Goal: Information Seeking & Learning: Learn about a topic

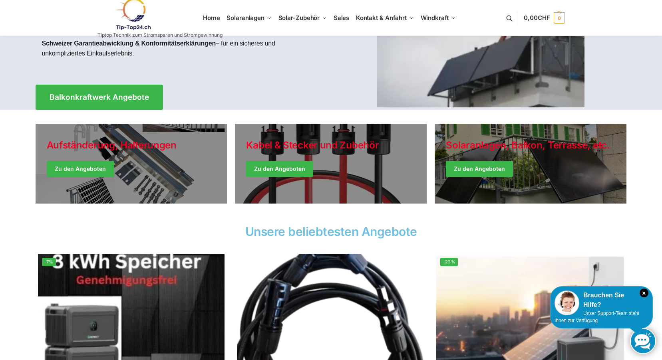
scroll to position [80, 0]
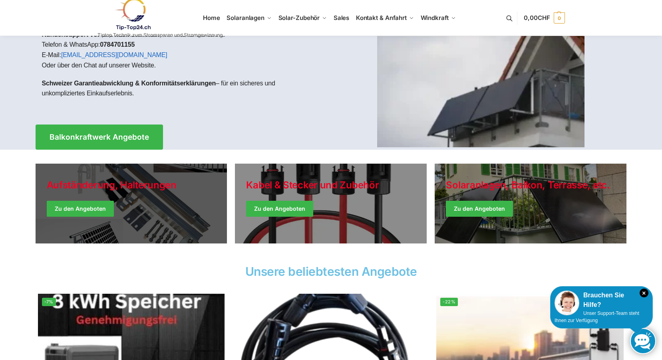
click at [72, 206] on link "Holiday Style" at bounding box center [132, 204] width 192 height 80
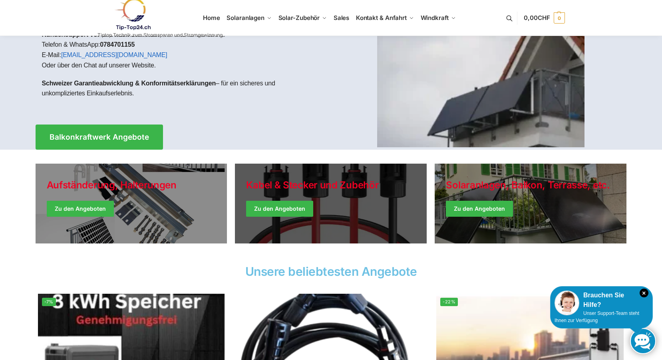
click at [275, 211] on link "Holiday Style" at bounding box center [331, 204] width 192 height 80
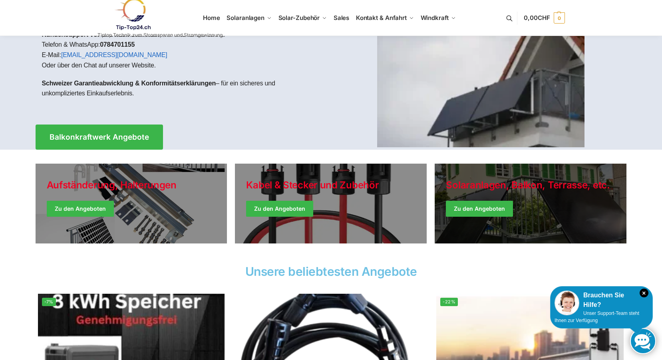
click at [468, 203] on link "Winter Jackets" at bounding box center [531, 204] width 192 height 80
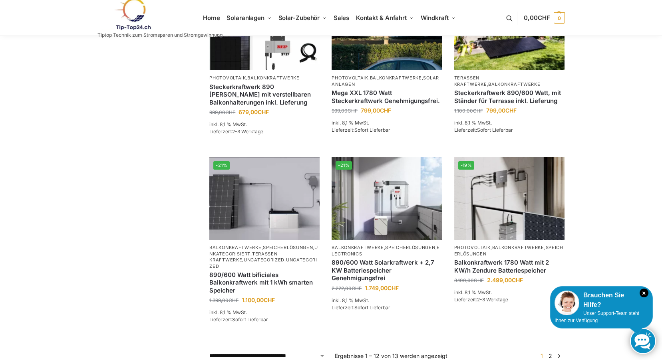
scroll to position [639, 0]
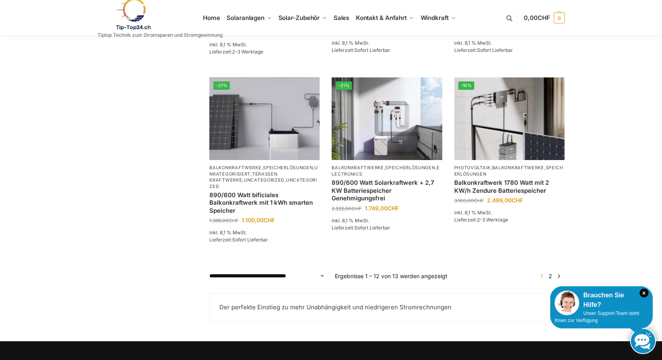
click at [551, 279] on link "2" at bounding box center [551, 276] width 8 height 7
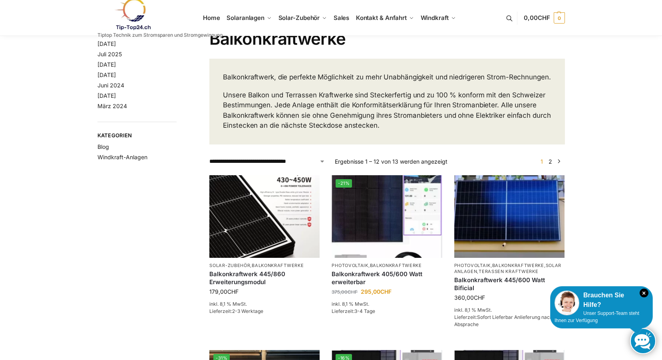
scroll to position [0, 0]
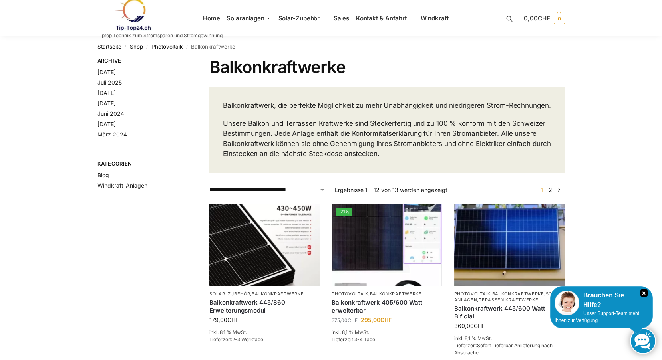
click at [214, 16] on link at bounding box center [160, 14] width 125 height 32
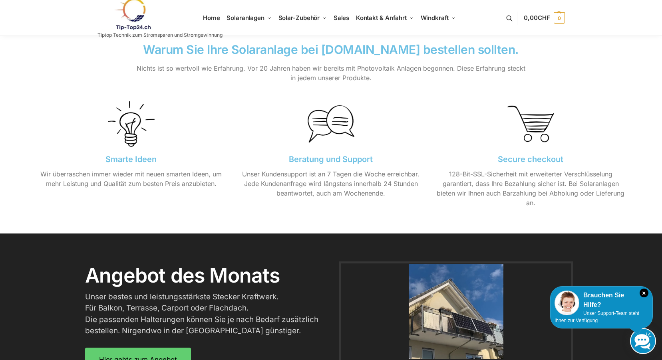
scroll to position [839, 0]
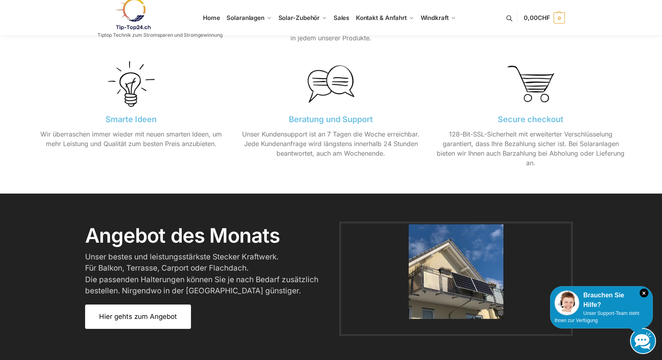
click at [138, 323] on link "Hier gehts zum Angebot" at bounding box center [138, 317] width 106 height 24
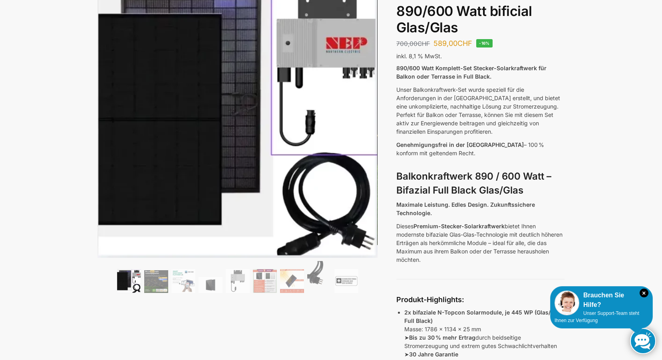
scroll to position [40, 0]
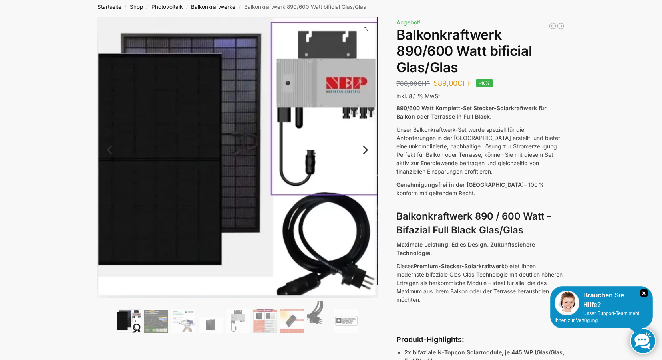
click at [364, 151] on link "Next" at bounding box center [364, 154] width 27 height 8
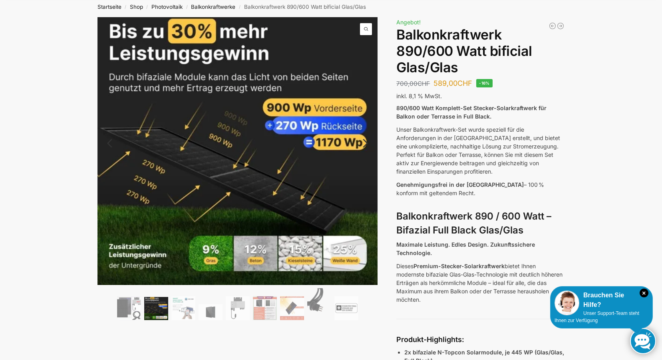
click at [371, 145] on link "Next" at bounding box center [364, 147] width 27 height 8
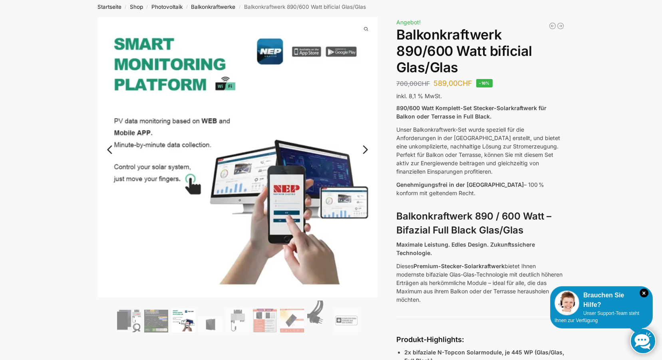
click at [366, 150] on link "Next" at bounding box center [364, 154] width 27 height 8
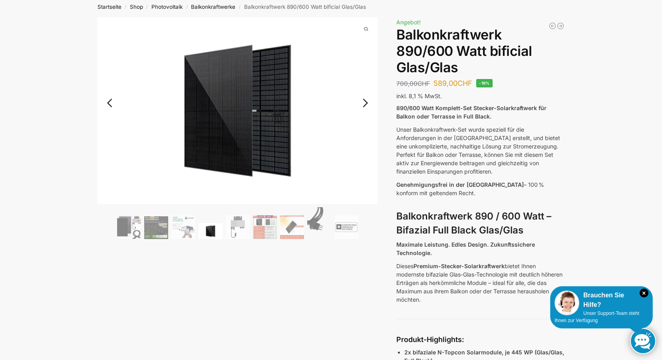
click at [365, 103] on link "Next" at bounding box center [364, 107] width 27 height 8
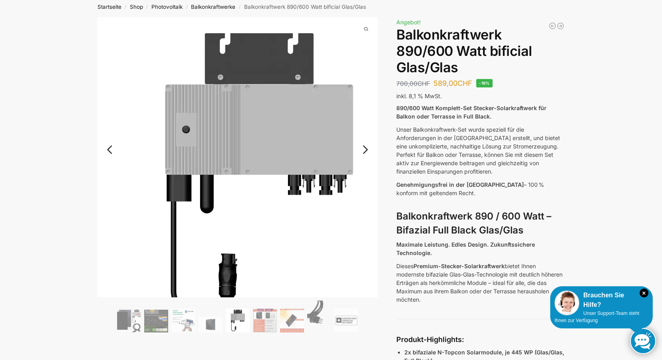
click at [365, 102] on img at bounding box center [258, 177] width 320 height 320
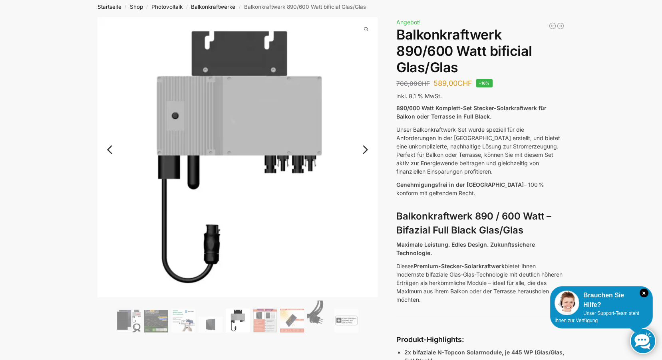
click at [366, 150] on link "Next" at bounding box center [364, 154] width 27 height 8
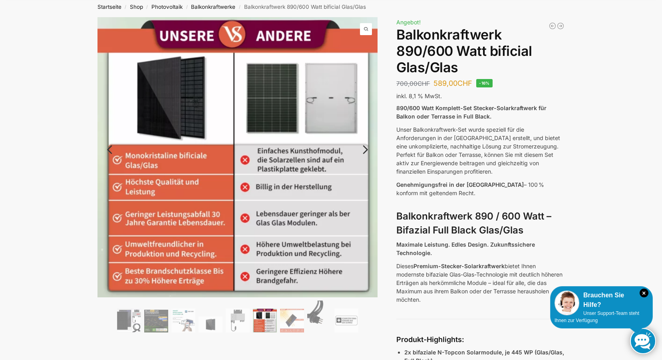
click at [366, 150] on link "Next" at bounding box center [364, 154] width 27 height 8
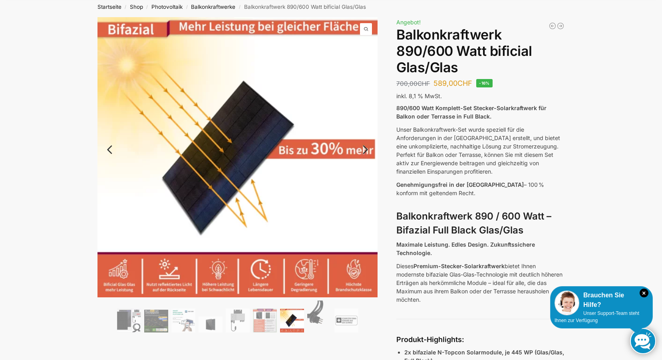
click at [366, 150] on link "Next" at bounding box center [364, 154] width 27 height 8
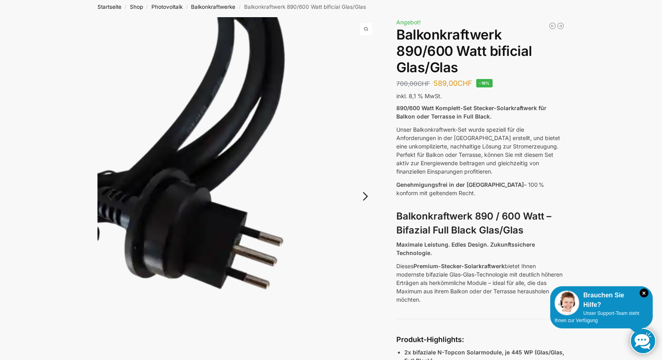
click at [366, 197] on link "Next" at bounding box center [364, 201] width 27 height 8
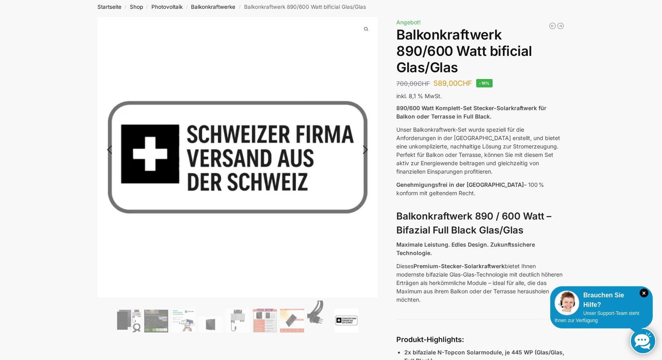
click at [364, 150] on link "Next" at bounding box center [364, 154] width 27 height 8
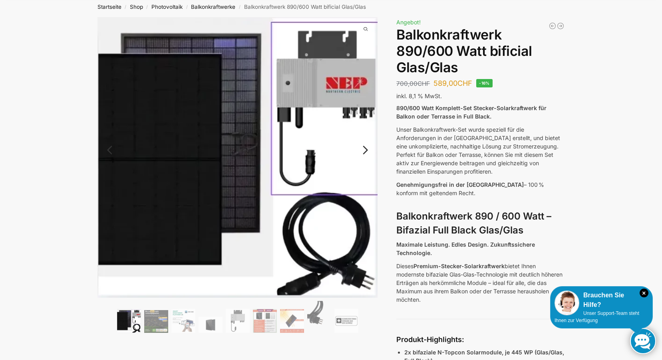
click at [364, 150] on link "Next" at bounding box center [364, 154] width 27 height 8
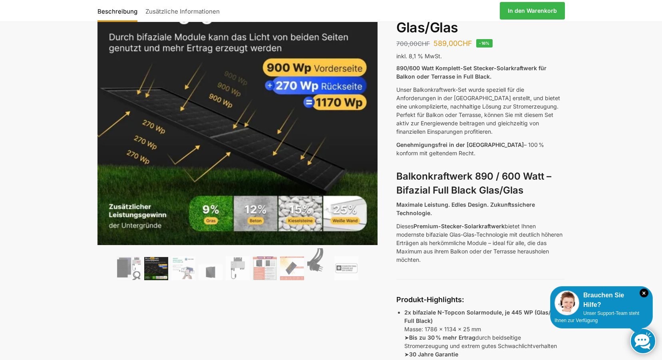
scroll to position [0, 0]
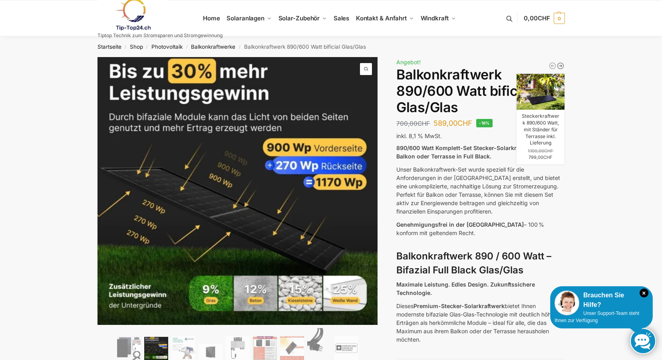
click at [560, 66] on icon "Steckerkraftwerk 890/600 Watt, mit Ständer für Terrasse inkl. Lieferung" at bounding box center [561, 66] width 6 height 6
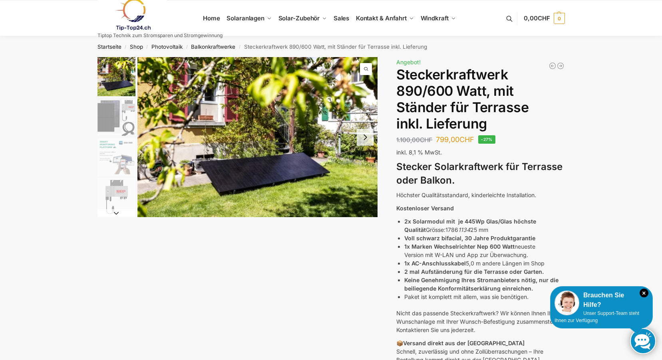
scroll to position [40, 0]
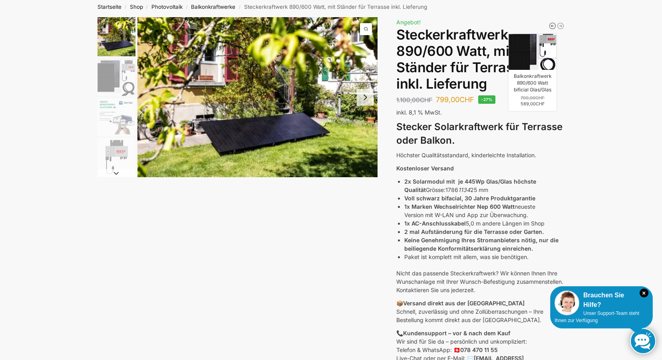
click at [552, 27] on icon "Balkonkraftwerk 890/600 Watt bificial Glas/Glas" at bounding box center [553, 26] width 6 height 6
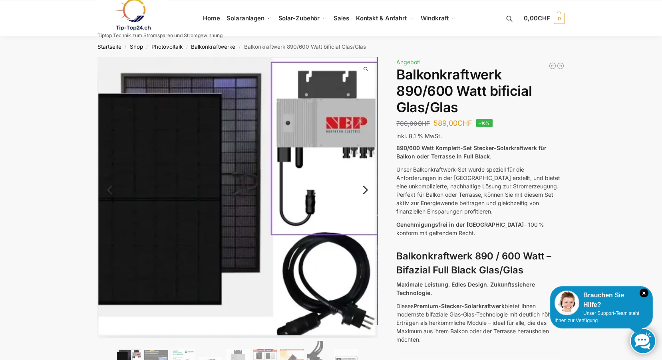
click at [366, 194] on link "Next" at bounding box center [364, 194] width 27 height 8
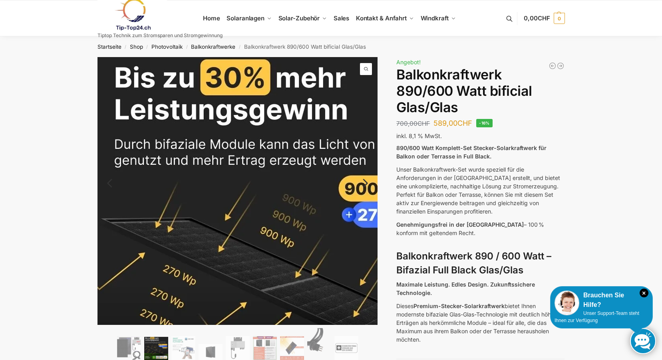
click at [366, 193] on img at bounding box center [302, 252] width 409 height 391
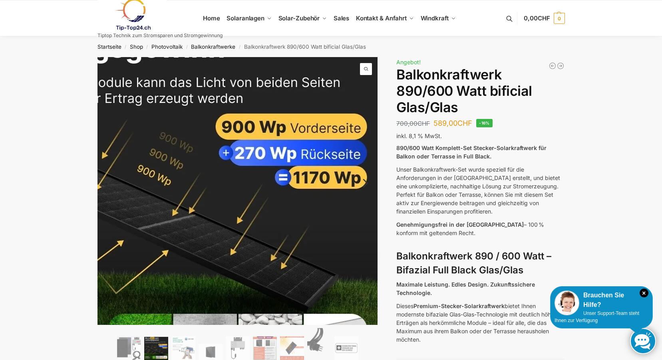
click at [366, 192] on img at bounding box center [178, 190] width 409 height 391
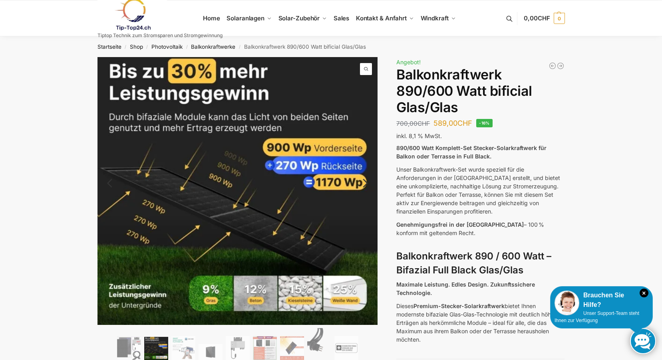
click at [364, 183] on link "Next" at bounding box center [364, 187] width 27 height 8
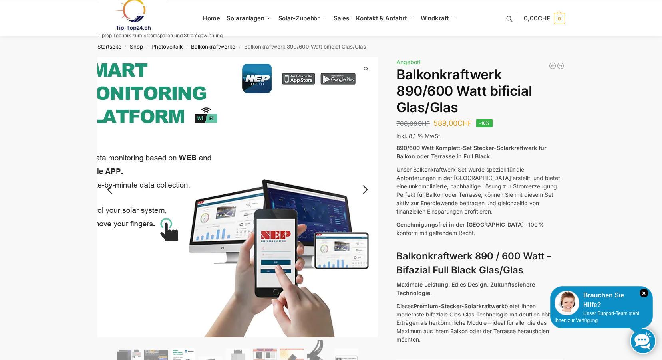
click at [365, 183] on img at bounding box center [220, 200] width 320 height 320
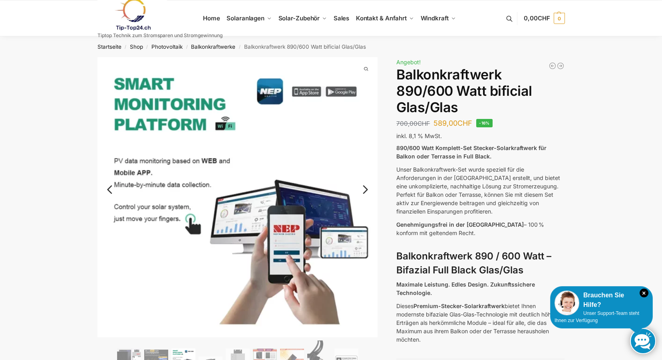
click at [366, 190] on link "Next" at bounding box center [364, 194] width 27 height 8
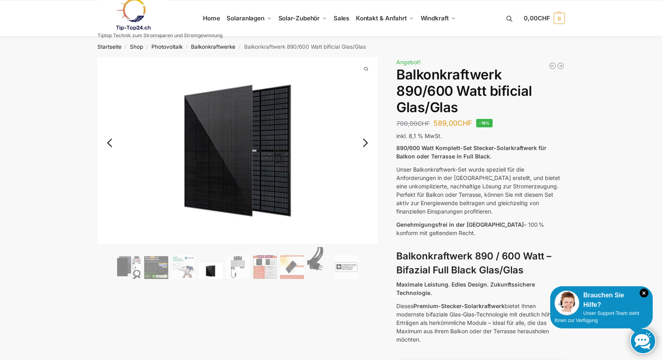
click at [363, 143] on link "Next" at bounding box center [364, 147] width 27 height 8
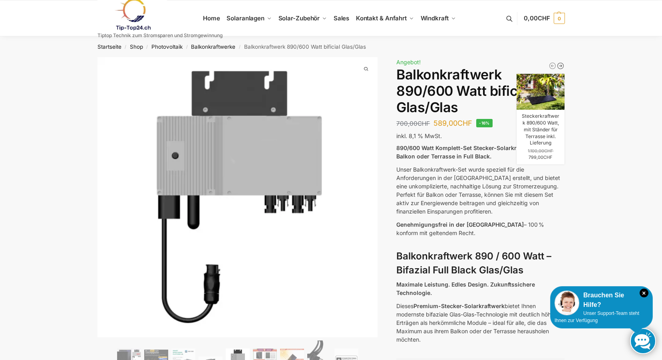
click at [561, 63] on icon "Steckerkraftwerk 890/600 Watt, mit Ständer für Terrasse inkl. Lieferung" at bounding box center [561, 66] width 8 height 8
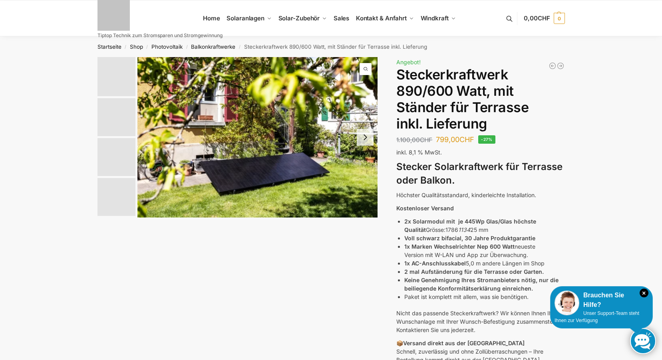
click at [561, 63] on icon "Balkonkraftwerk 1780 Watt mit 4 KWh Zendure Batteriespeicher Notstrom fähig" at bounding box center [561, 66] width 8 height 8
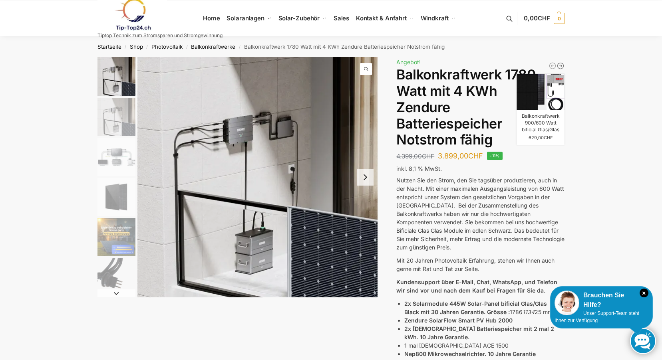
click at [562, 64] on icon "Balkonkraftwerk 900/600 Watt bificial Glas/Glas" at bounding box center [561, 66] width 8 height 8
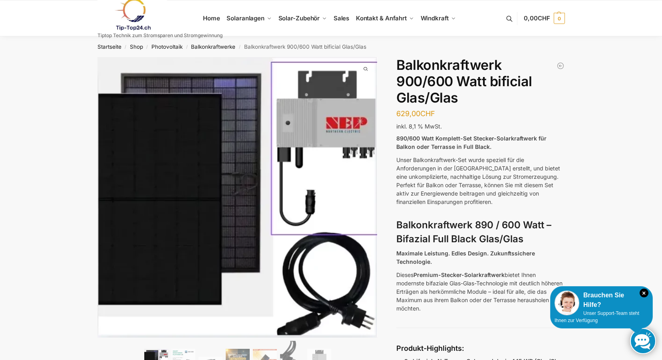
click at [562, 64] on icon "Balkonkraftwerk 1780 Watt mit 4 KWh Zendure Batteriespeicher Notstrom fähig" at bounding box center [561, 66] width 8 height 8
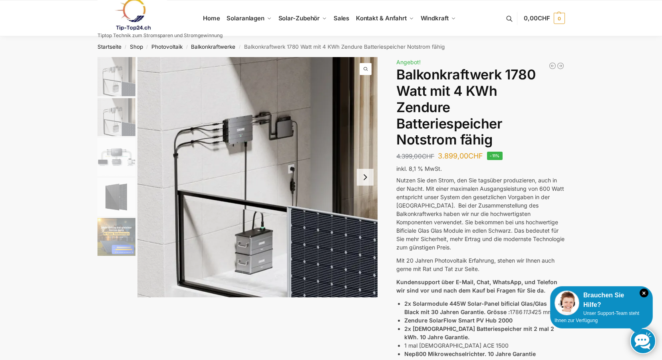
click at [562, 64] on icon "Balkonkraftwerk 900/600 Watt bificial Glas/Glas" at bounding box center [561, 66] width 8 height 8
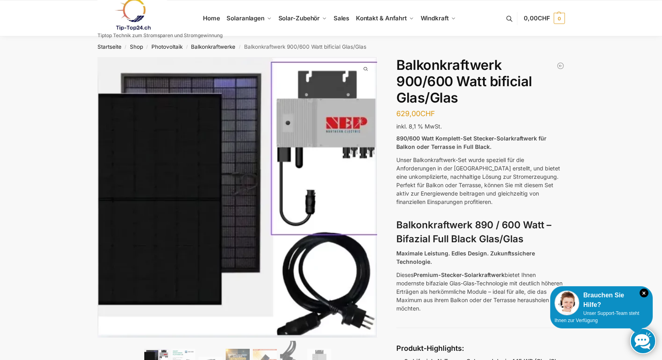
click at [213, 17] on link at bounding box center [160, 14] width 125 height 32
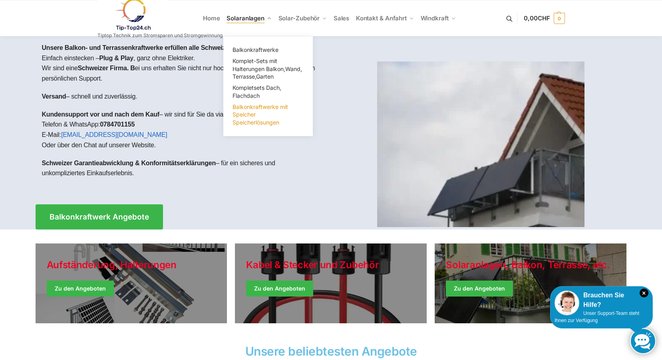
click at [254, 113] on span "Balkonkraftwerke mit Speicher Speicherlösungen" at bounding box center [261, 115] width 56 height 22
